Goal: Task Accomplishment & Management: Complete application form

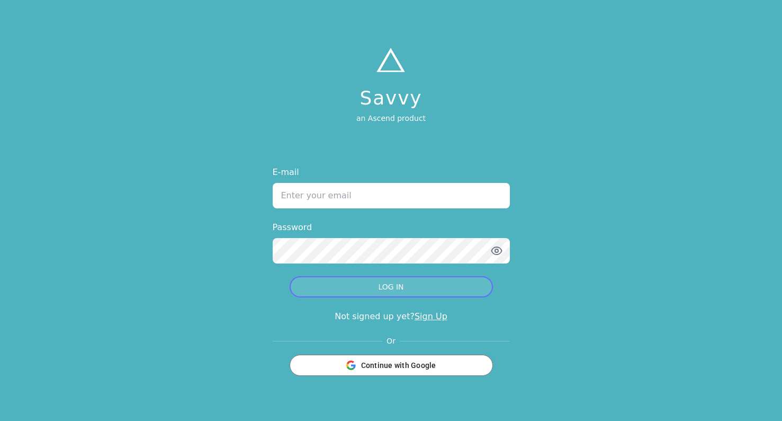
type input "[PERSON_NAME][EMAIL_ADDRESS][PERSON_NAME][DOMAIN_NAME]"
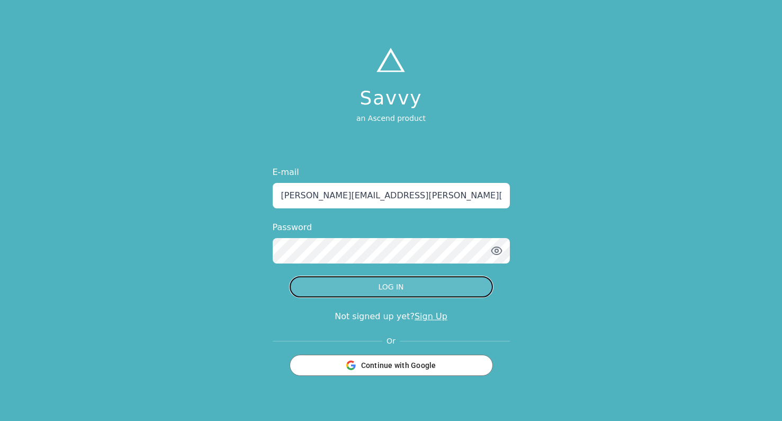
click at [420, 288] on button "LOG IN" at bounding box center [391, 286] width 203 height 21
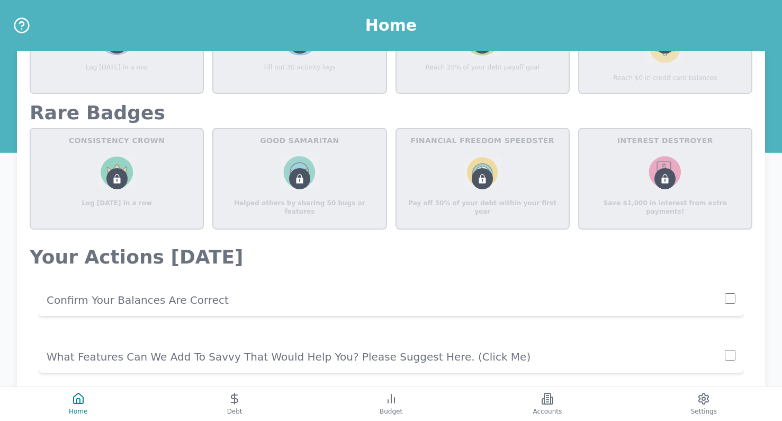
scroll to position [758, 0]
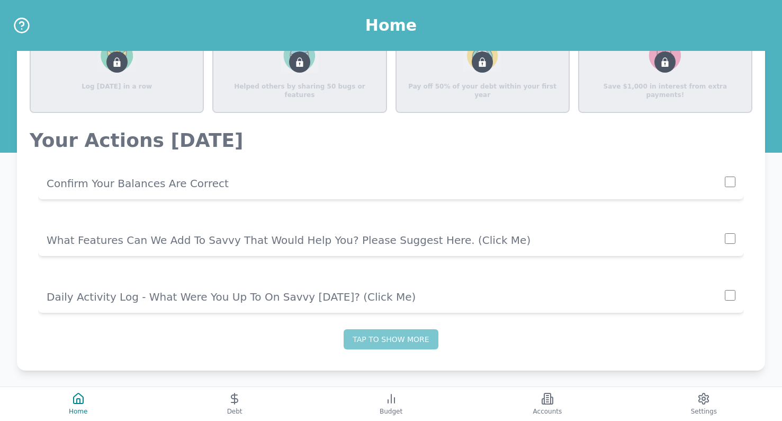
click at [348, 197] on div "Confirm Your Balances Are Correct" at bounding box center [391, 183] width 706 height 32
click at [375, 184] on p "Confirm Your Balances Are Correct" at bounding box center [386, 183] width 678 height 15
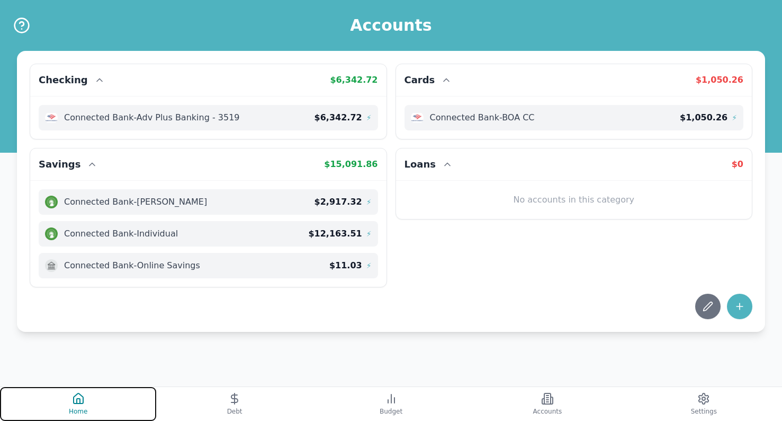
click at [78, 412] on span "Home" at bounding box center [78, 411] width 19 height 8
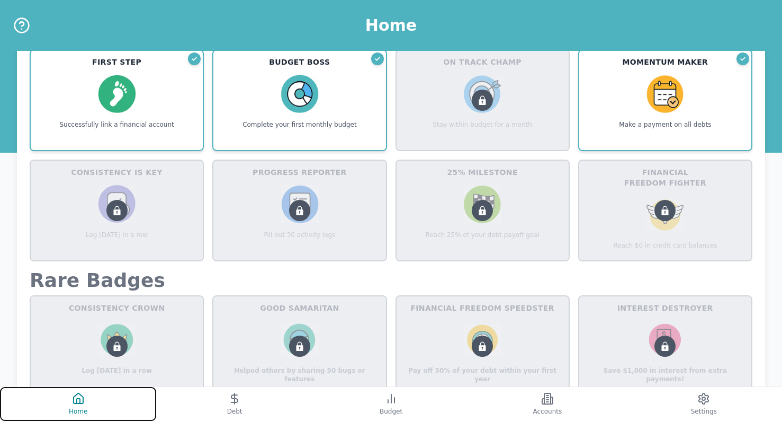
scroll to position [692, 0]
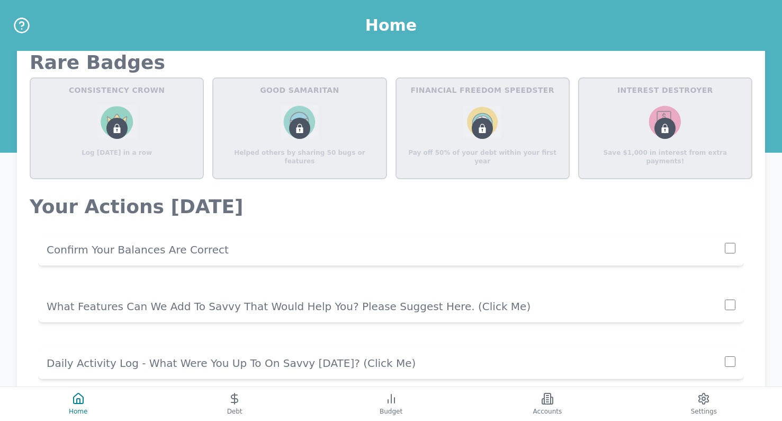
click at [377, 260] on div "Confirm Your Balances Are Correct" at bounding box center [391, 250] width 706 height 32
click at [359, 255] on p "Confirm Your Balances Are Correct" at bounding box center [386, 249] width 678 height 15
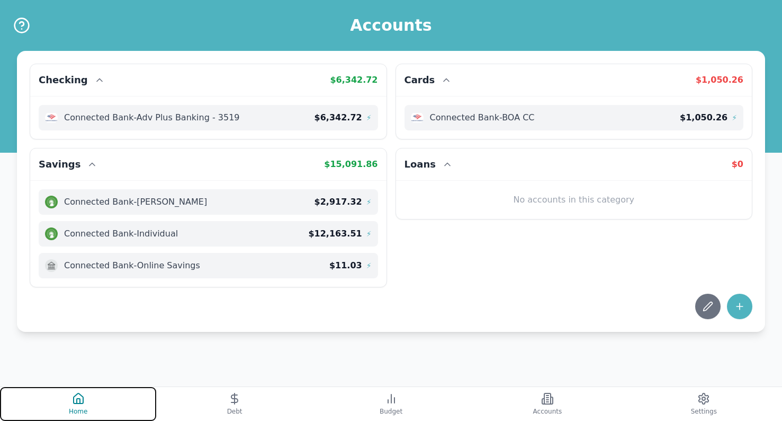
click at [55, 406] on button "Home" at bounding box center [78, 404] width 156 height 34
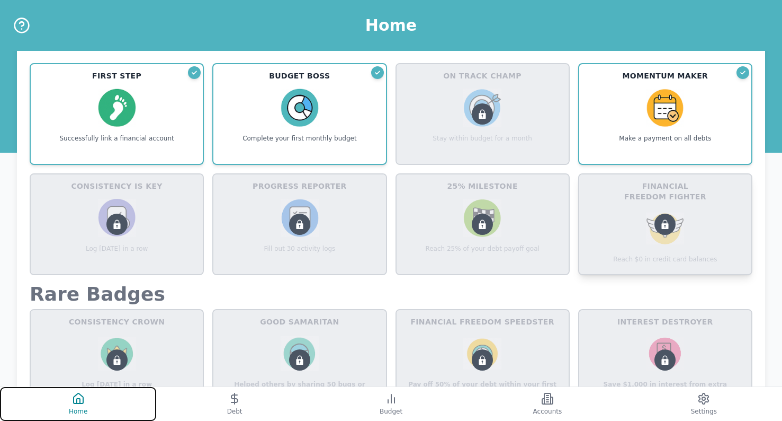
scroll to position [763, 0]
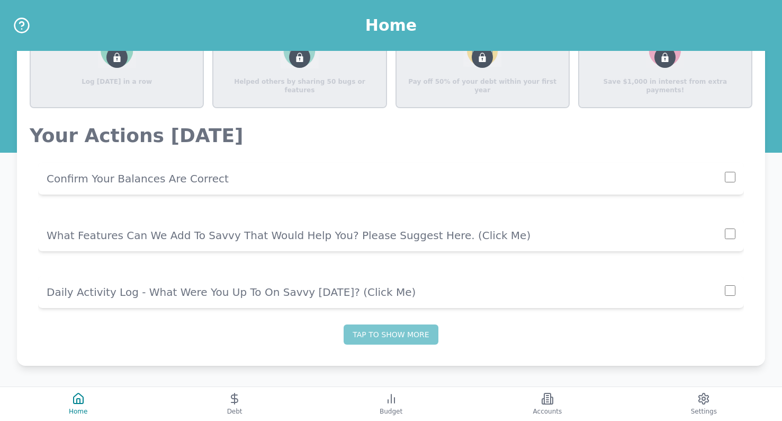
click at [732, 181] on input "checkbox" at bounding box center [730, 177] width 11 height 11
checkbox input "true"
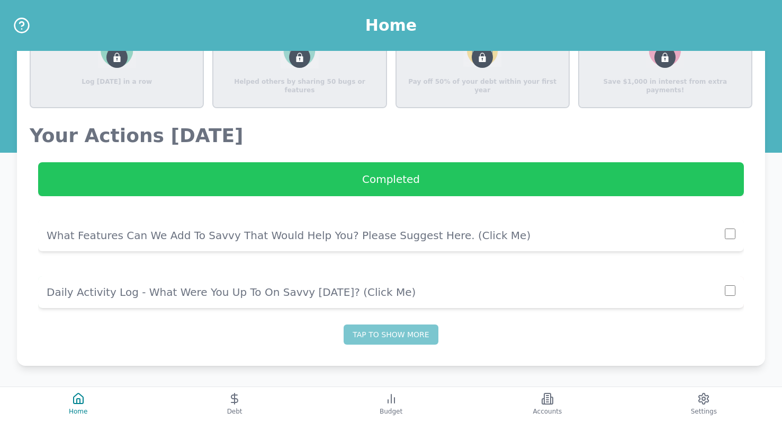
click at [597, 289] on p "Daily Activity Log - What Were You Up To On Savvy [DATE]? (click me)" at bounding box center [386, 291] width 678 height 15
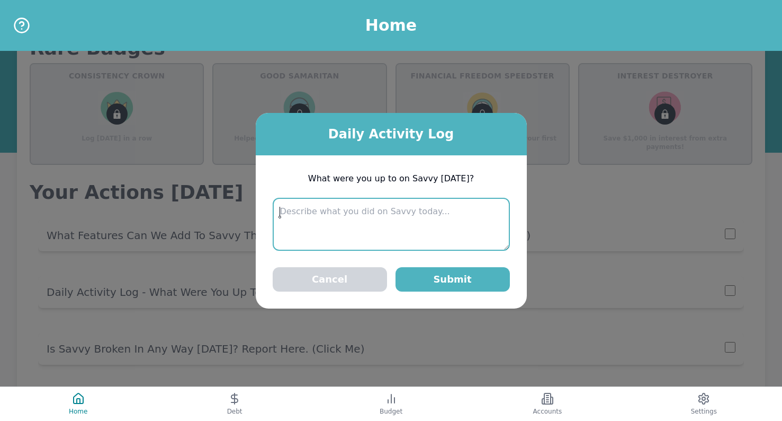
scroll to position [734, 0]
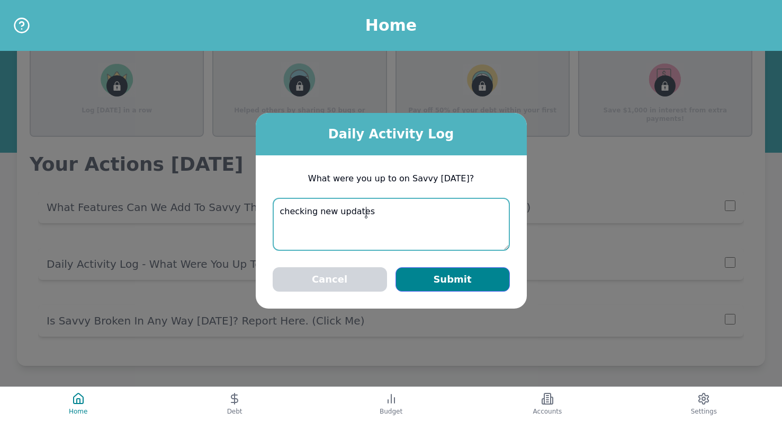
type textarea "checking new updates"
click at [474, 281] on button "Submit" at bounding box center [453, 279] width 114 height 24
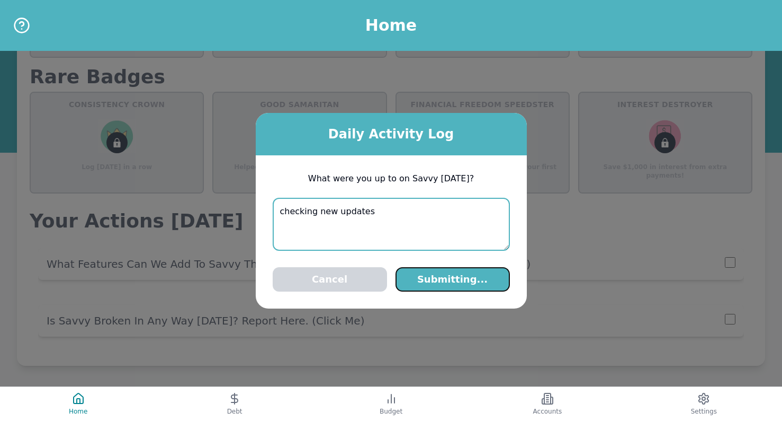
scroll to position [677, 0]
